Goal: Information Seeking & Learning: Find specific fact

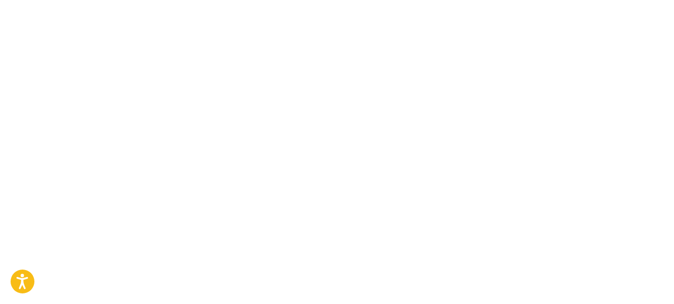
click at [518, 145] on body "Press Option+1 for screen-reader mode, Option+0 to cancel Accessibility Screen-…" at bounding box center [337, 152] width 674 height 304
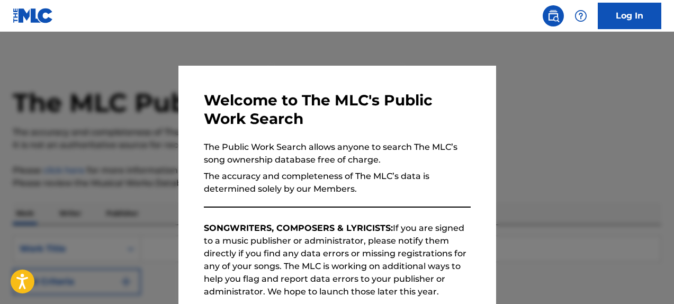
click at [518, 145] on div at bounding box center [337, 184] width 674 height 304
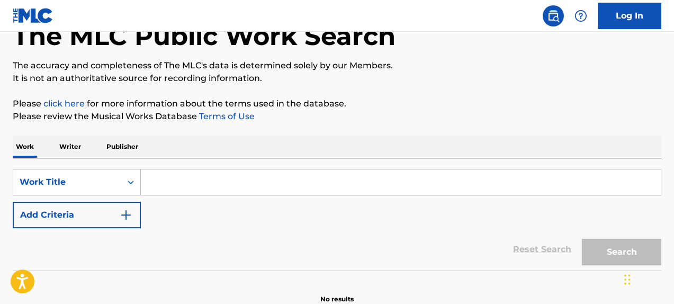
scroll to position [87, 0]
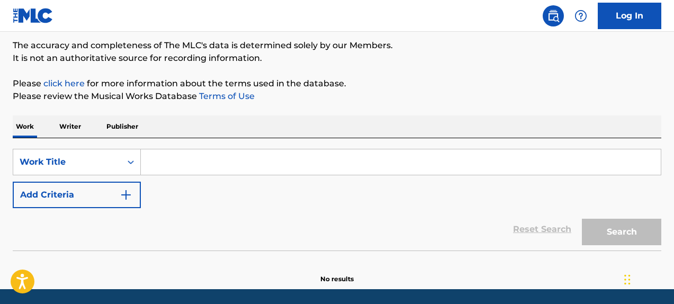
click at [272, 163] on input "Search Form" at bounding box center [401, 161] width 520 height 25
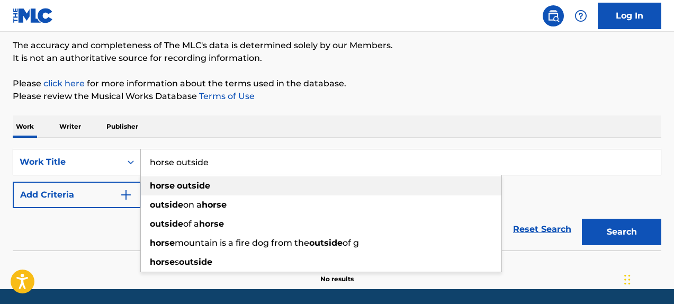
type input "horse outside"
click at [201, 186] on strong "outside" at bounding box center [193, 185] width 33 height 10
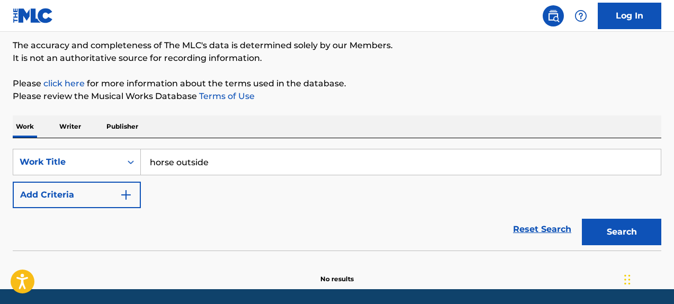
click at [129, 196] on img "Search Form" at bounding box center [126, 194] width 13 height 13
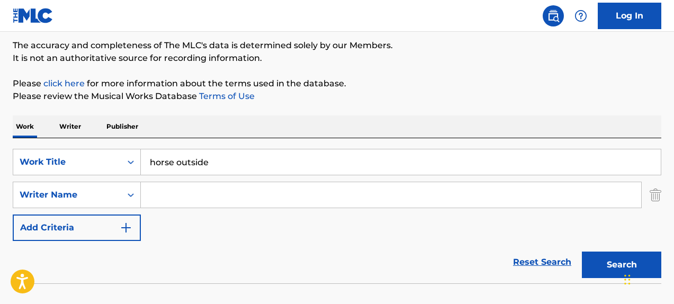
click at [246, 193] on input "Search Form" at bounding box center [391, 194] width 500 height 25
paste input "[PERSON_NAME]"
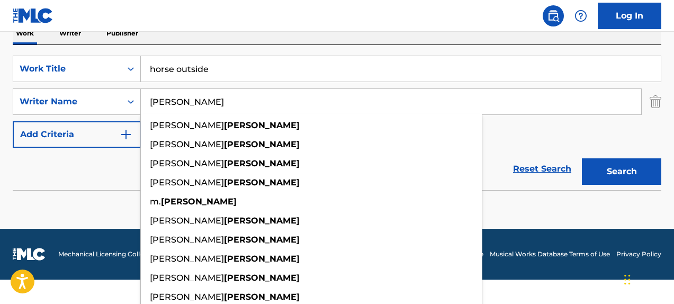
scroll to position [183, 0]
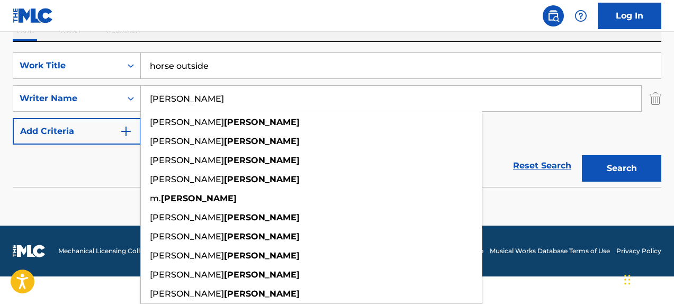
type input "[PERSON_NAME]"
click at [500, 127] on div "SearchWithCriteria4edb8bcc-1ff8-4e63-bd21-feec72b1d71d Work Title horse outside…" at bounding box center [337, 98] width 648 height 92
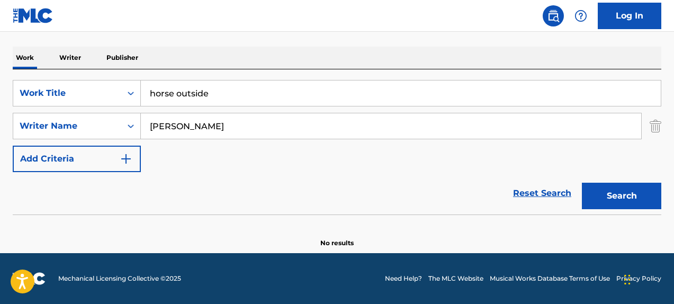
click at [592, 152] on div "SearchWithCriteria4edb8bcc-1ff8-4e63-bd21-feec72b1d71d Work Title horse outside…" at bounding box center [337, 126] width 648 height 92
click at [631, 198] on button "Search" at bounding box center [621, 196] width 79 height 26
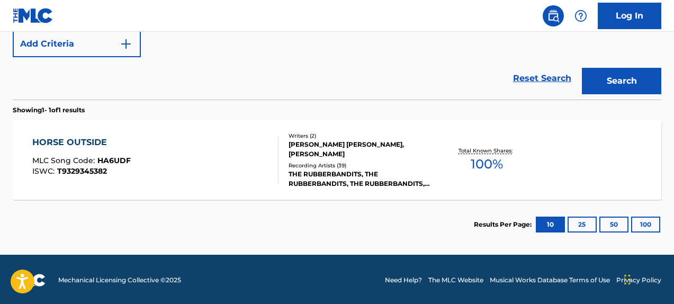
scroll to position [272, 0]
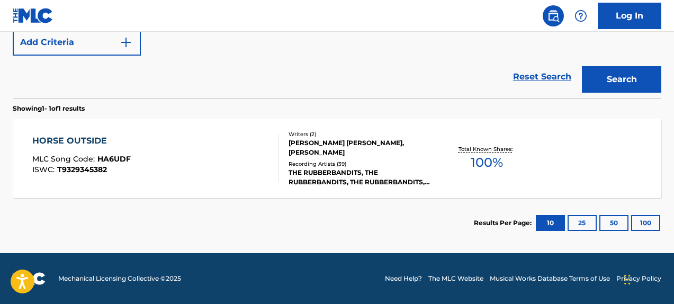
click at [50, 143] on div "HORSE OUTSIDE" at bounding box center [81, 140] width 98 height 13
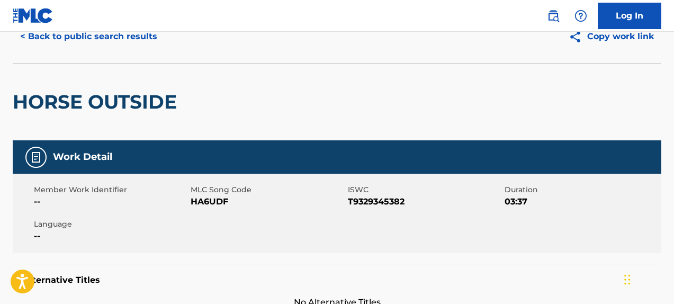
scroll to position [51, 0]
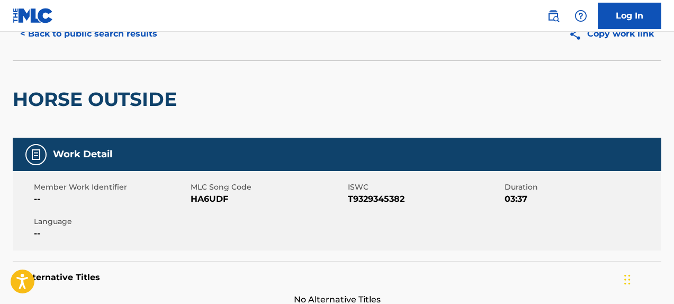
click at [269, 72] on div "HORSE OUTSIDE" at bounding box center [337, 98] width 648 height 77
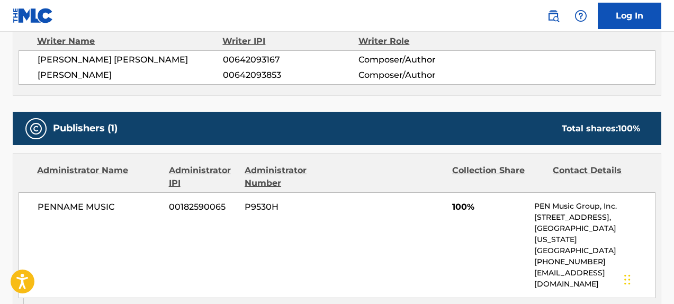
scroll to position [391, 0]
